Goal: Navigation & Orientation: Understand site structure

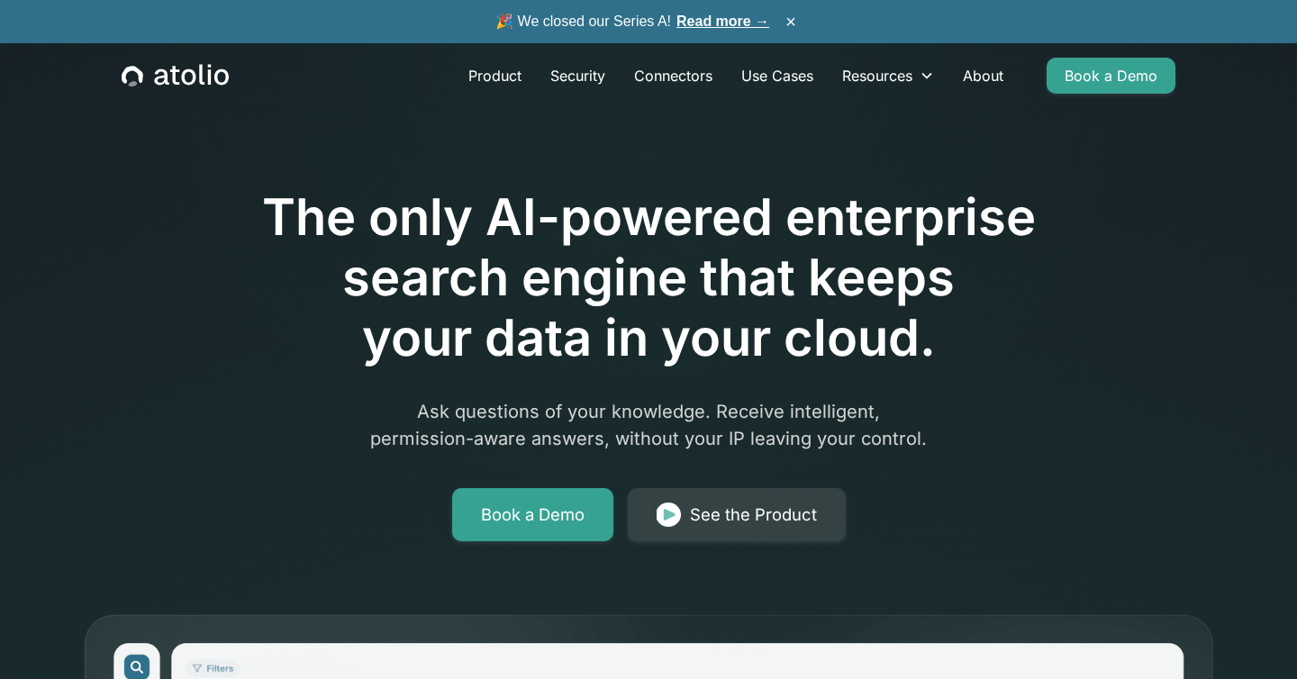
click at [718, 28] on link "Read more →" at bounding box center [722, 21] width 93 height 15
click at [985, 83] on link "About" at bounding box center [982, 76] width 69 height 36
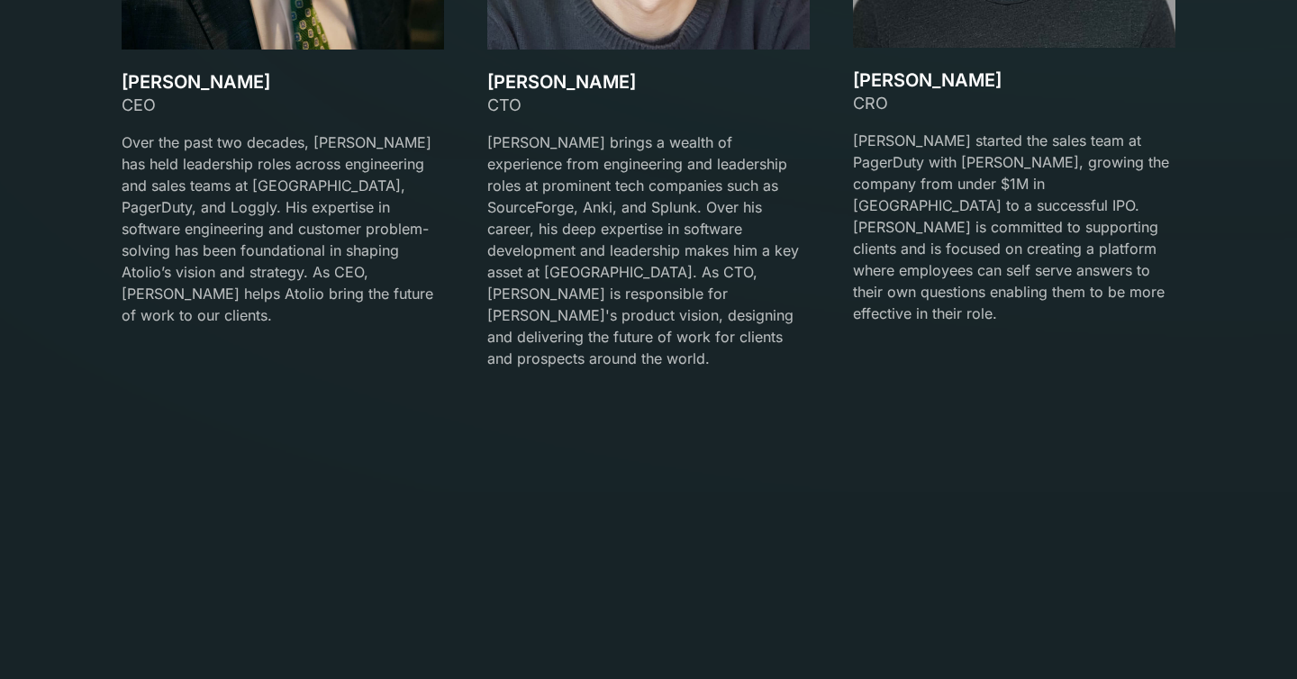
scroll to position [3098, 0]
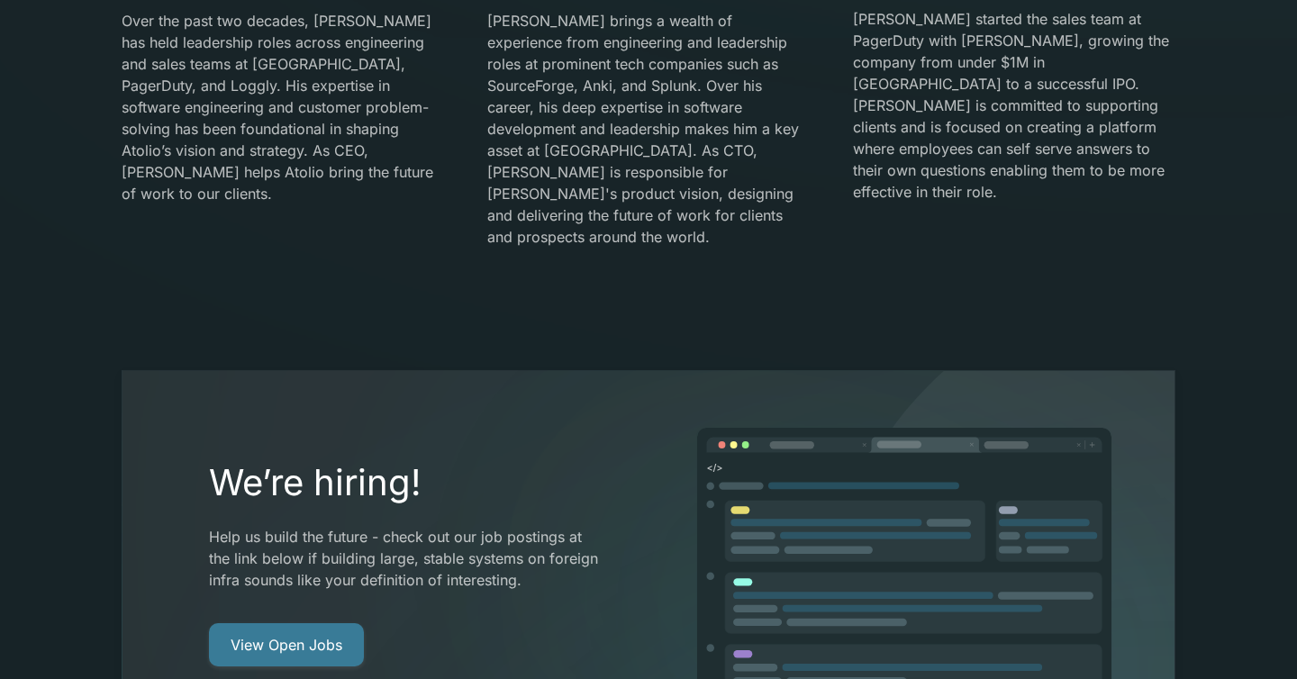
click at [311, 623] on link "View Open Jobs" at bounding box center [286, 644] width 155 height 43
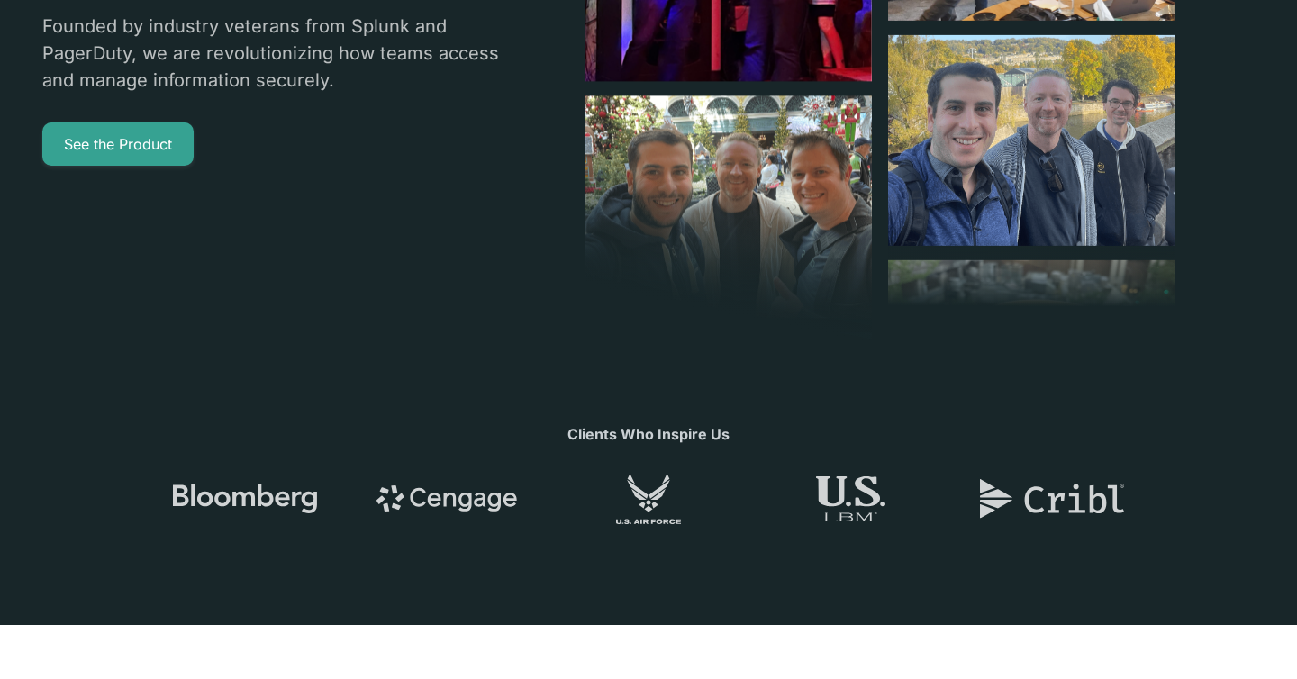
scroll to position [0, 0]
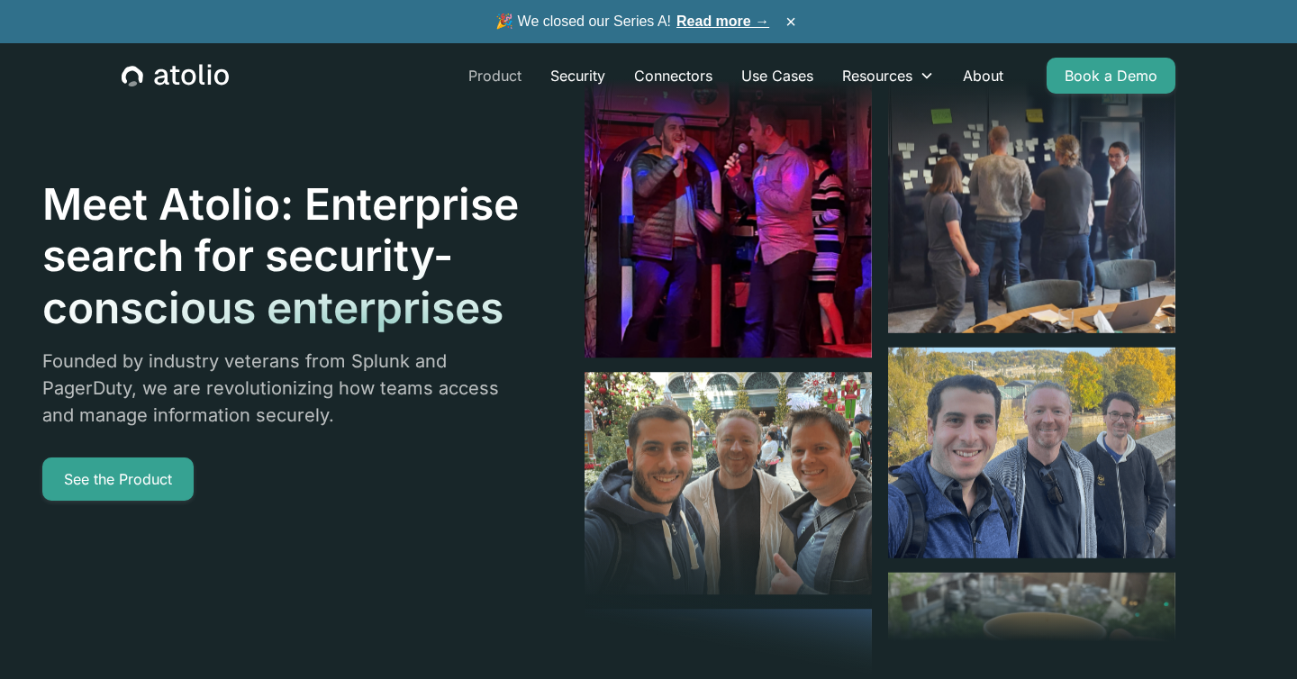
click at [485, 77] on link "Product" at bounding box center [495, 76] width 82 height 36
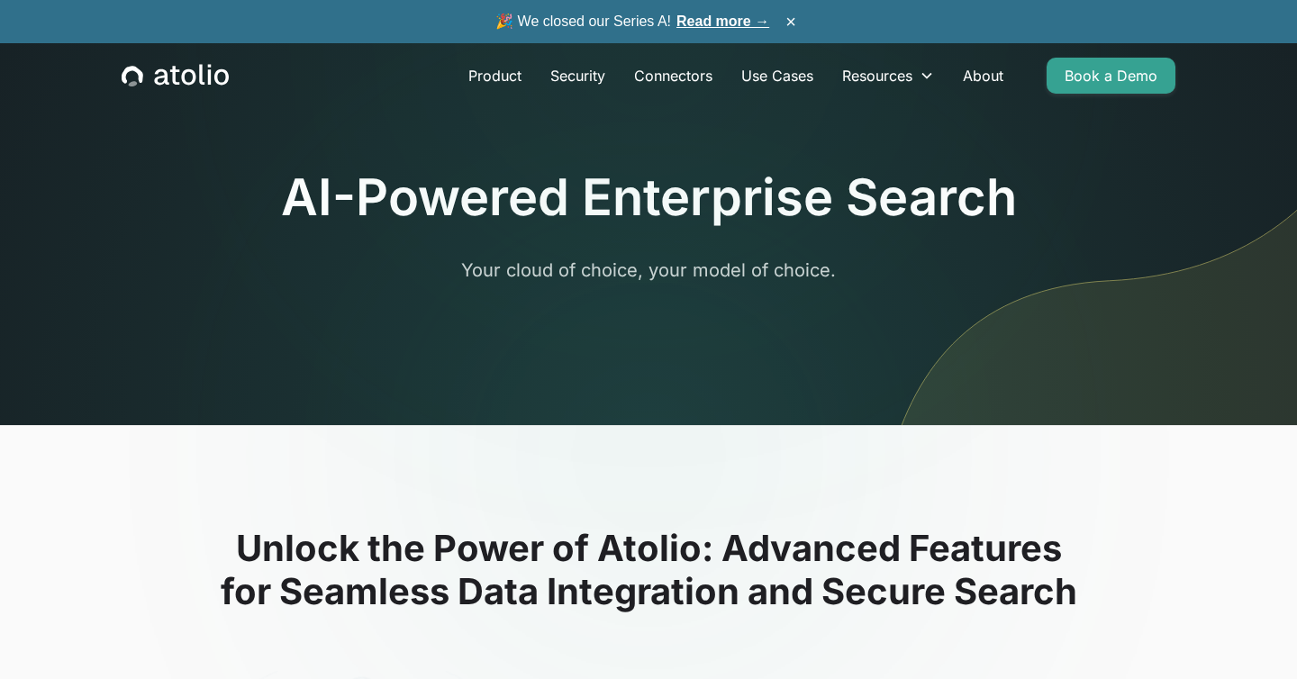
click at [210, 89] on div "Product Security Connectors Use Cases Resources Blog Podcast Case Studies Docum…" at bounding box center [648, 75] width 1097 height 65
click at [199, 77] on icon "home" at bounding box center [201, 74] width 5 height 21
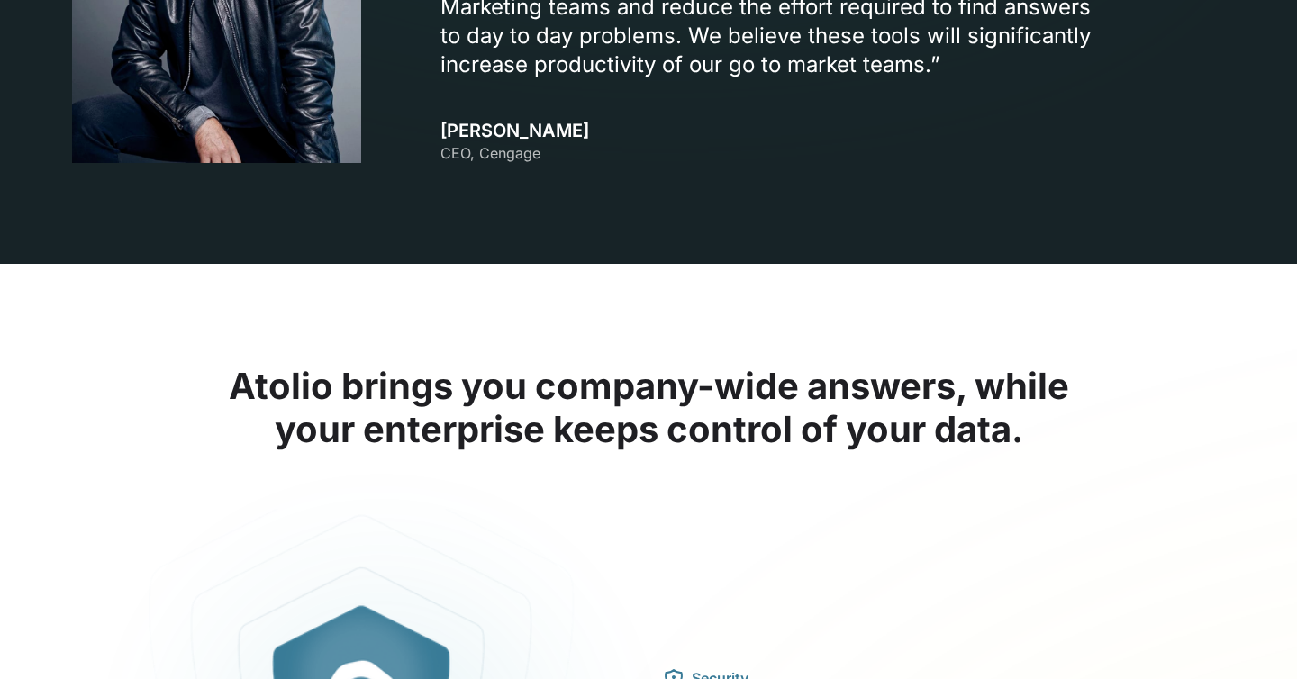
scroll to position [2382, 0]
